Goal: Information Seeking & Learning: Check status

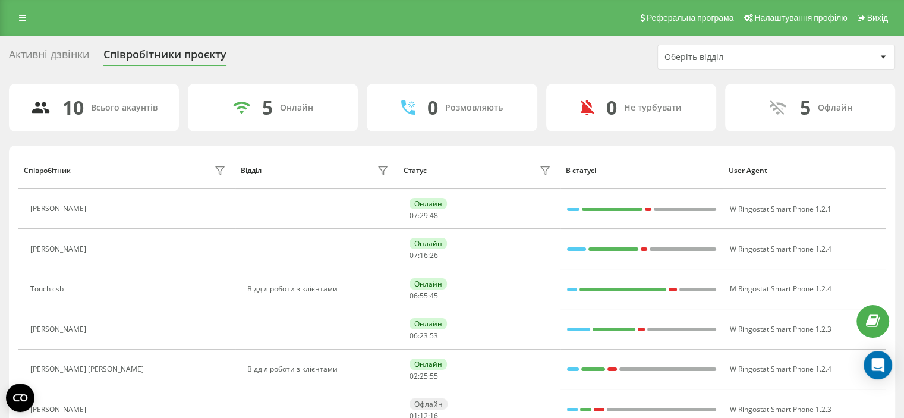
click at [532, 66] on div "Активні дзвінки Співробітники проєкту Оберіть відділ" at bounding box center [452, 57] width 886 height 25
click at [150, 366] on button at bounding box center [157, 370] width 14 height 17
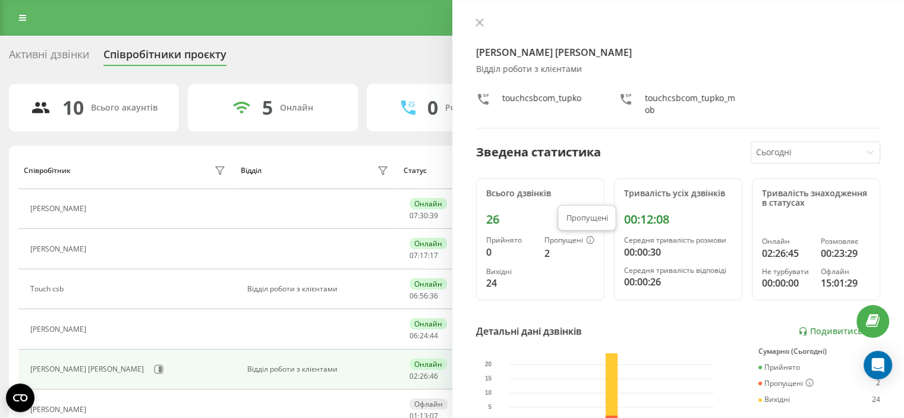
click at [587, 237] on icon at bounding box center [590, 240] width 8 height 8
click at [563, 242] on div "Пропущені" at bounding box center [569, 241] width 50 height 10
click at [548, 254] on div "2" at bounding box center [569, 253] width 50 height 14
click at [544, 252] on div "2" at bounding box center [569, 253] width 50 height 14
click at [558, 241] on div "Пропущені" at bounding box center [569, 241] width 50 height 10
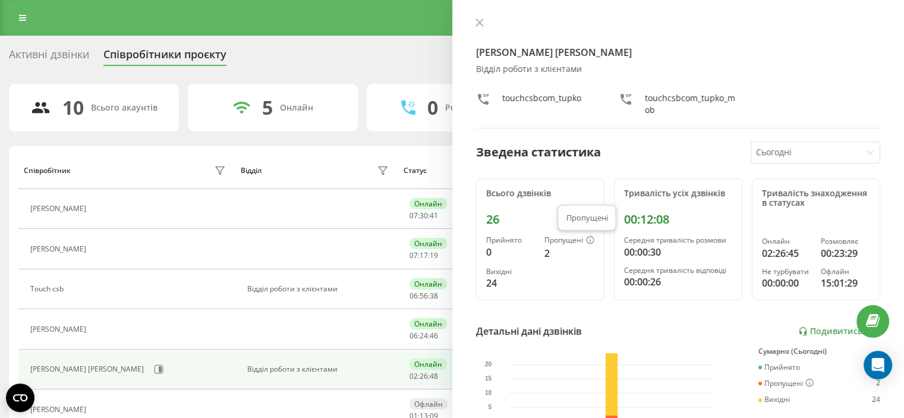
click at [586, 238] on icon at bounding box center [590, 240] width 8 height 8
click at [816, 327] on link "Подивитись звіт" at bounding box center [839, 331] width 82 height 10
click at [477, 18] on icon at bounding box center [479, 22] width 8 height 8
